Goal: Task Accomplishment & Management: Use online tool/utility

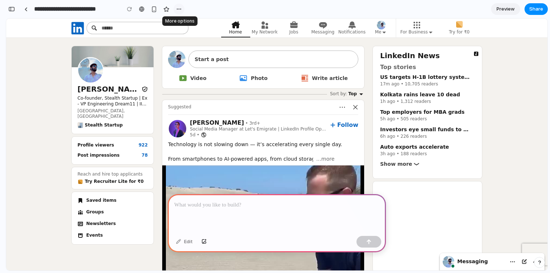
click at [183, 9] on button "button" at bounding box center [178, 9] width 11 height 11
click at [209, 9] on div "Duplicate Delete" at bounding box center [275, 136] width 550 height 273
click at [292, 220] on div at bounding box center [277, 213] width 218 height 39
click at [259, 205] on p at bounding box center [276, 205] width 205 height 9
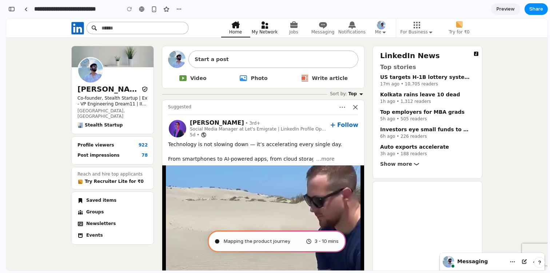
click at [272, 26] on link "My Network" at bounding box center [264, 28] width 29 height 19
click at [268, 27] on icon "Primary Navigation" at bounding box center [264, 24] width 7 height 7
click at [320, 27] on icon "Primary Navigation" at bounding box center [323, 25] width 9 height 9
click at [325, 27] on icon "Primary Navigation" at bounding box center [323, 25] width 8 height 7
click at [296, 28] on icon "Primary Navigation" at bounding box center [293, 24] width 7 height 7
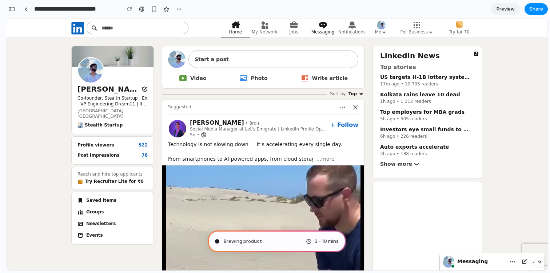
click at [331, 30] on span "Messaging" at bounding box center [322, 32] width 23 height 6
click at [353, 30] on span "Notifications" at bounding box center [351, 32] width 27 height 6
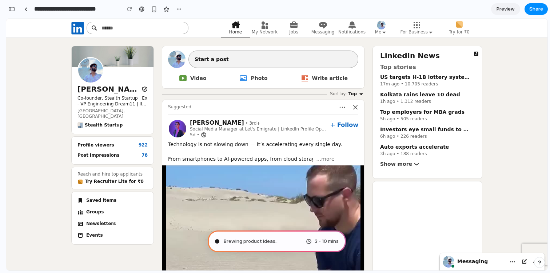
click at [213, 61] on strong "Start a post" at bounding box center [212, 59] width 34 height 6
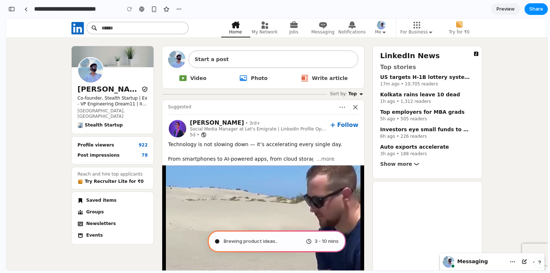
click at [102, 87] on h3 "[PERSON_NAME]" at bounding box center [108, 89] width 63 height 9
click at [88, 65] on img "Side Bar" at bounding box center [90, 70] width 26 height 26
click at [265, 243] on span "Untangling possibilities ..." at bounding box center [252, 241] width 56 height 7
click at [275, 247] on div "Scanning 3 - 10 mins" at bounding box center [277, 242] width 138 height 22
click at [263, 234] on div "Determining potential solutions 3 - 10 mins" at bounding box center [277, 242] width 138 height 22
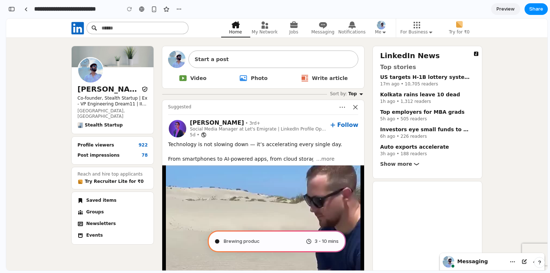
type input "**********"
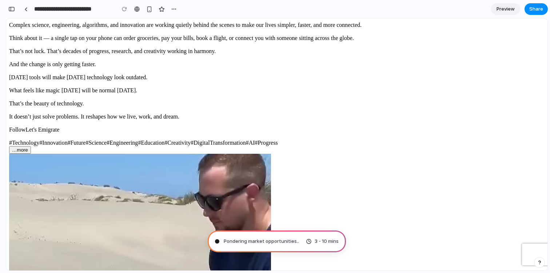
scroll to position [258, 0]
click at [280, 243] on div "Pondering market opportu ... 3 - 10 mins" at bounding box center [277, 242] width 138 height 22
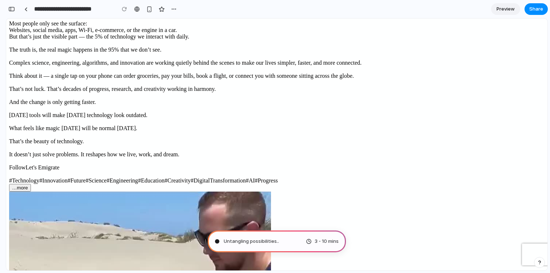
scroll to position [680, 0]
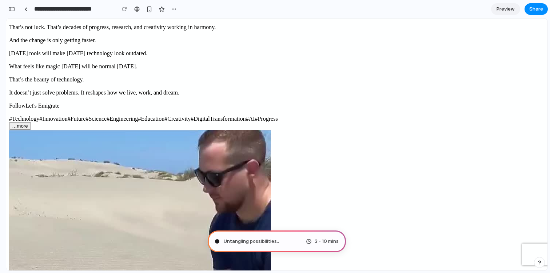
click at [280, 240] on div "Untangling possibilities .. 3 - 10 mins" at bounding box center [277, 242] width 138 height 22
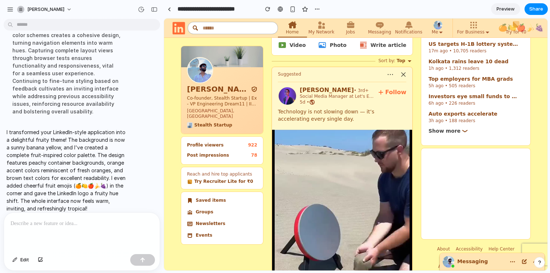
scroll to position [0, 0]
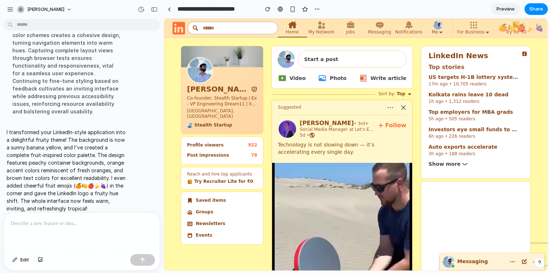
click at [491, 263] on div "Messaging" at bounding box center [473, 261] width 64 height 17
click at [493, 262] on div "Messaging" at bounding box center [473, 261] width 64 height 17
